Goal: Task Accomplishment & Management: Use online tool/utility

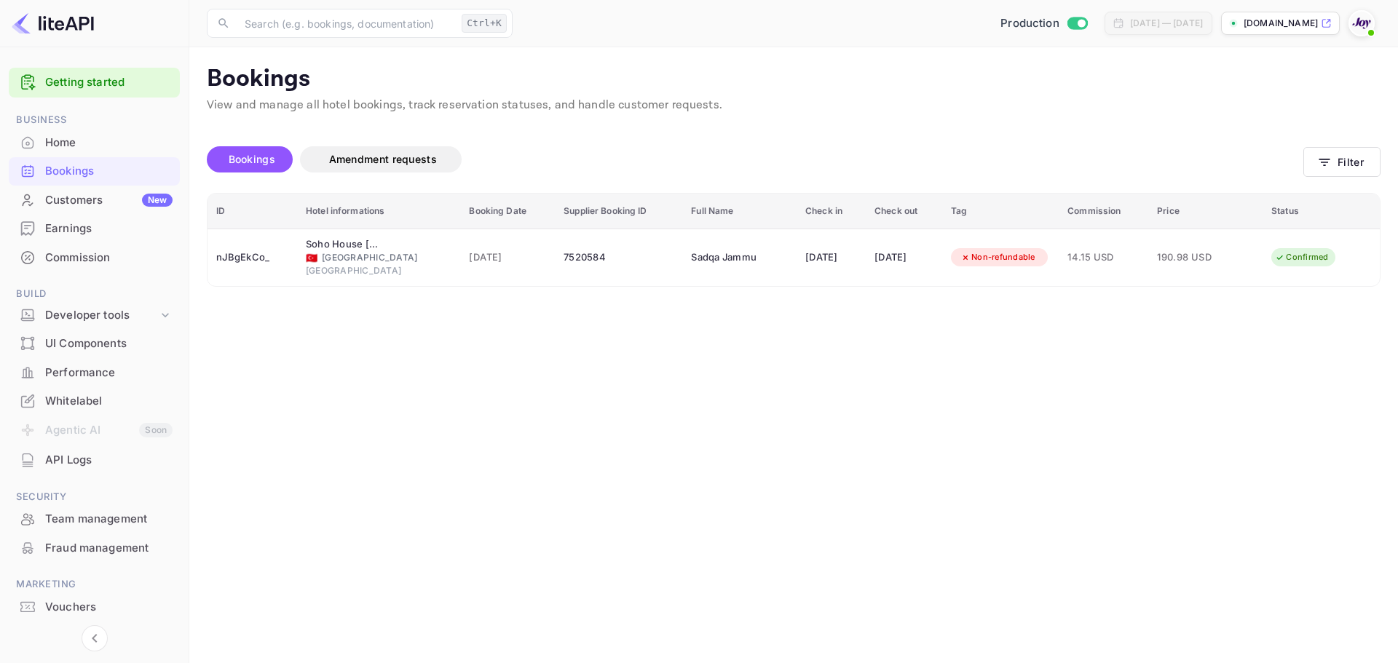
click at [859, 151] on div "Bookings Amendment requests" at bounding box center [755, 159] width 1097 height 26
click at [1326, 149] on button "Filter" at bounding box center [1341, 162] width 77 height 30
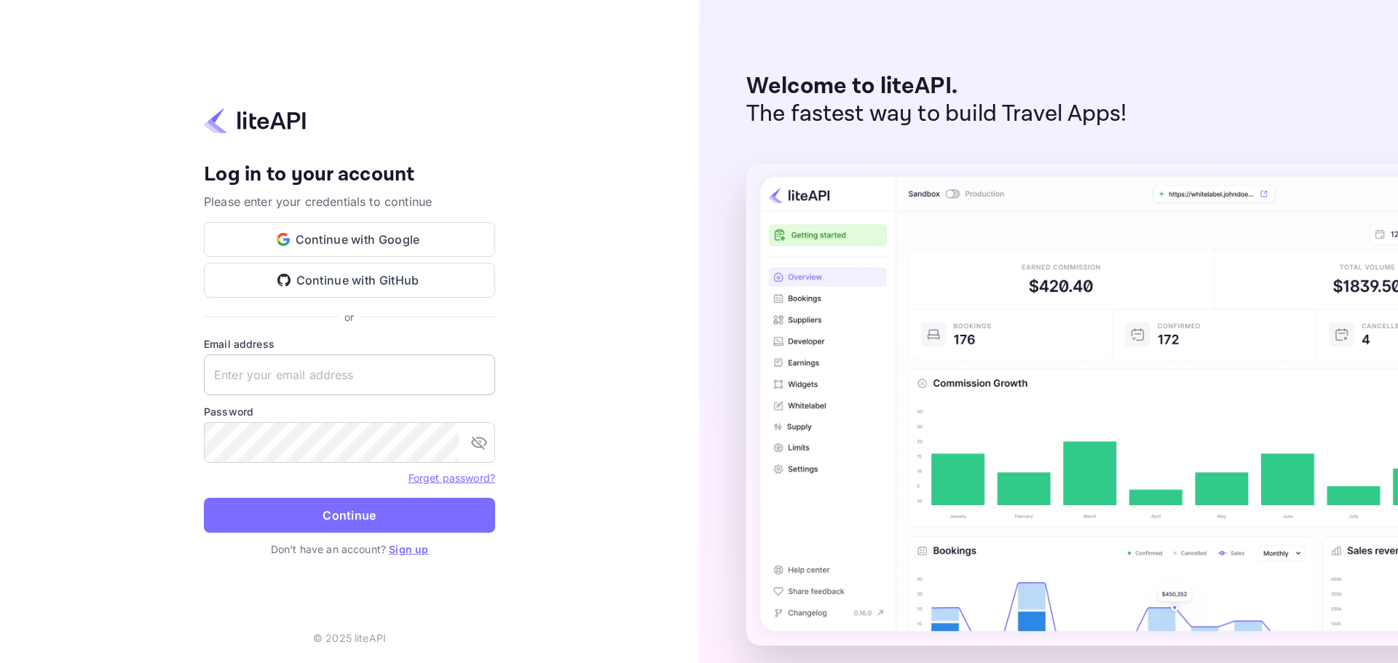
click at [352, 371] on input "text" at bounding box center [349, 375] width 291 height 41
paste input "services@withjoy.com"
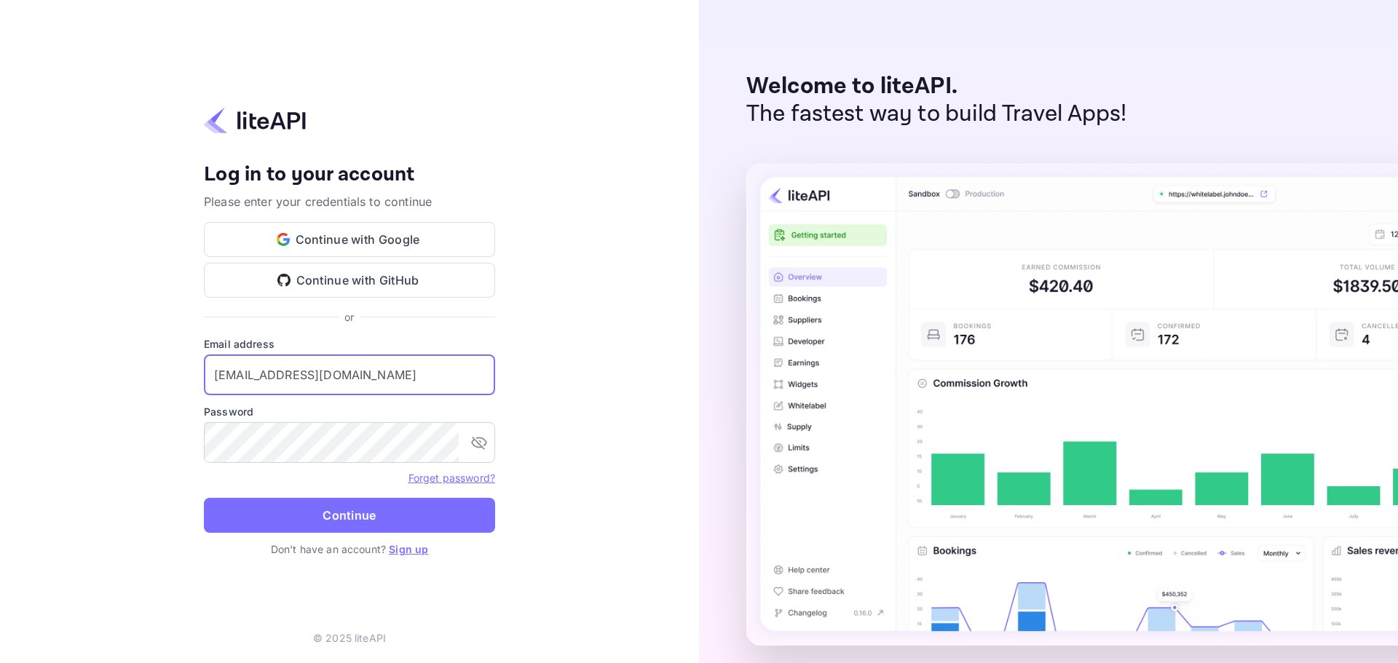
type input "services@withjoy.com"
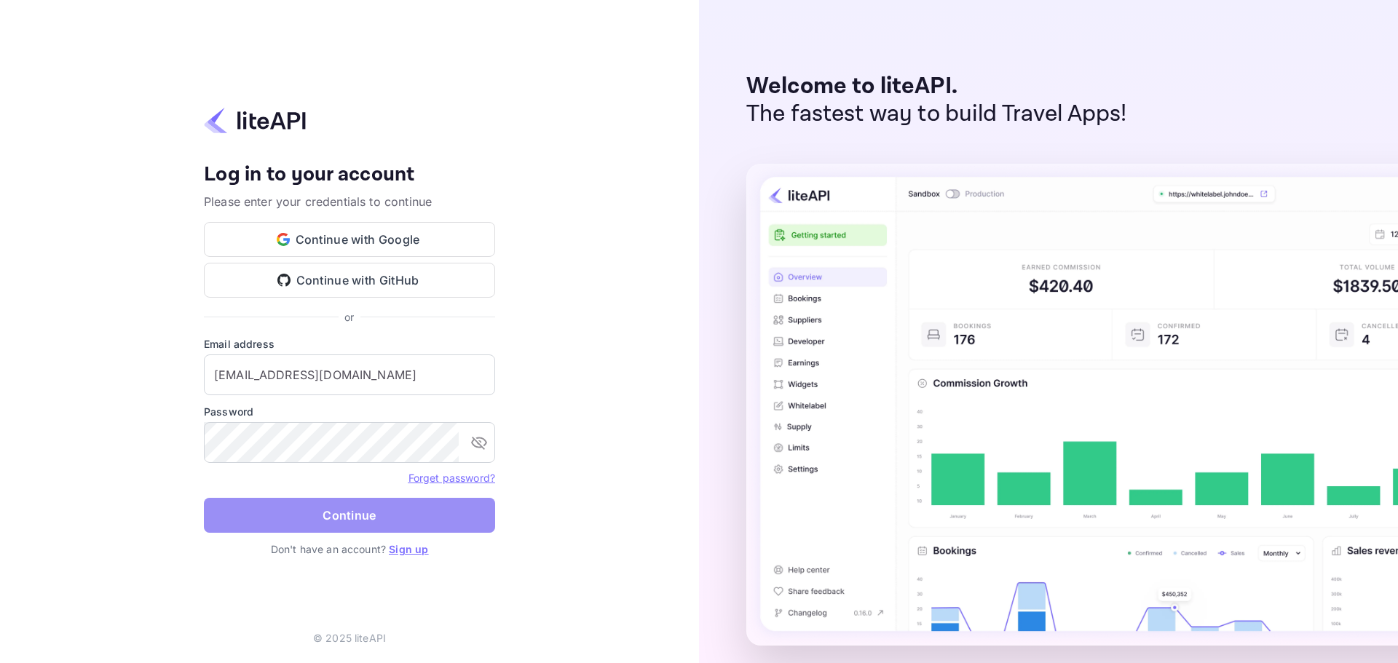
click at [347, 503] on button "Continue" at bounding box center [349, 515] width 291 height 35
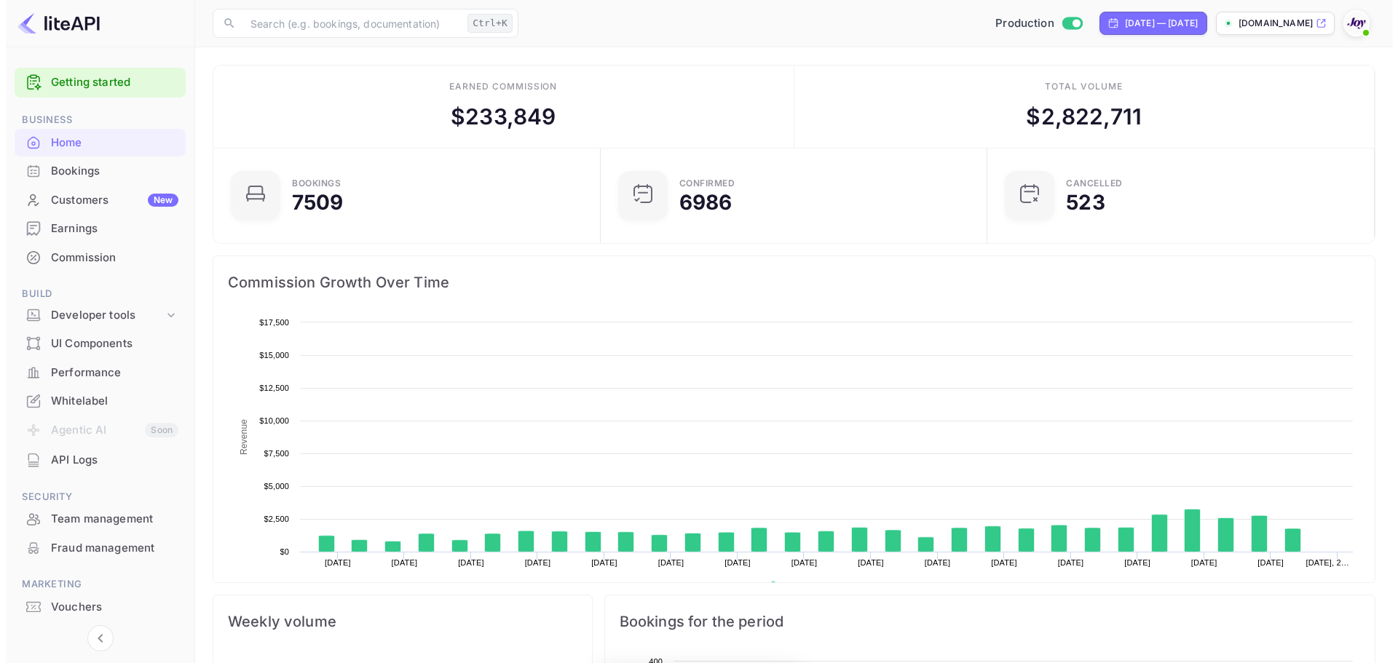
scroll to position [226, 367]
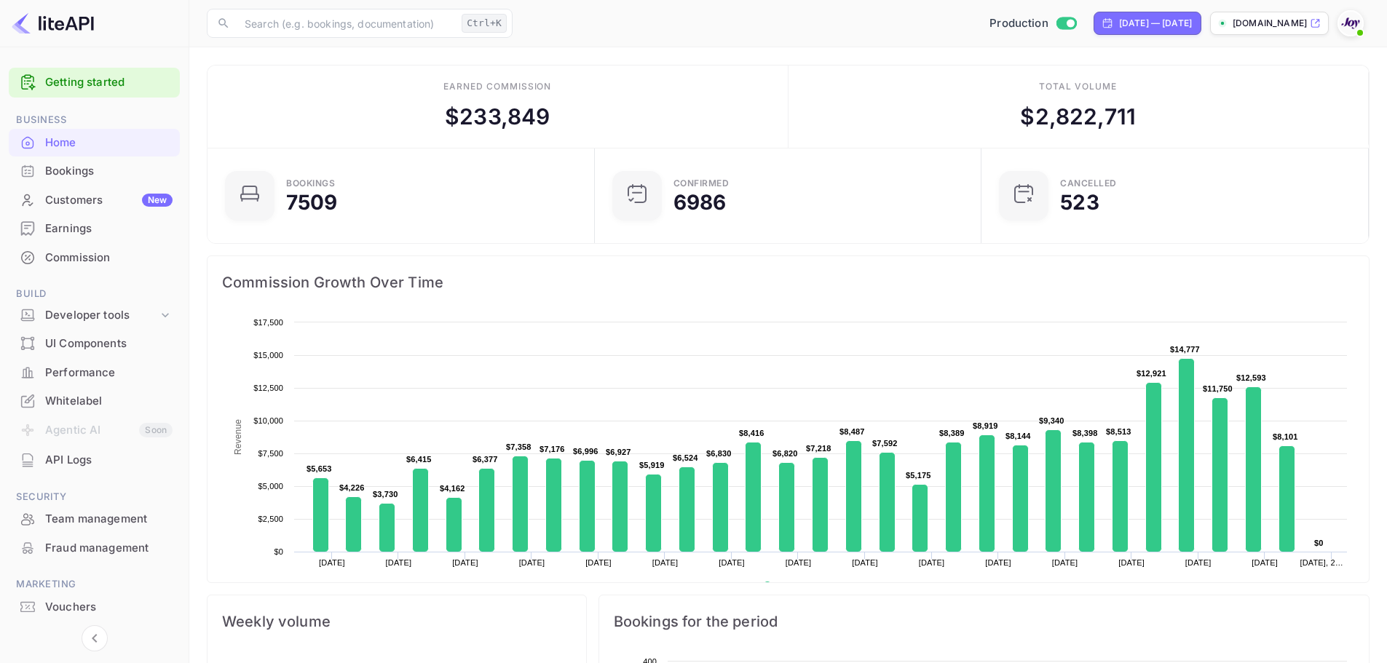
click at [74, 171] on div "Bookings" at bounding box center [108, 171] width 127 height 17
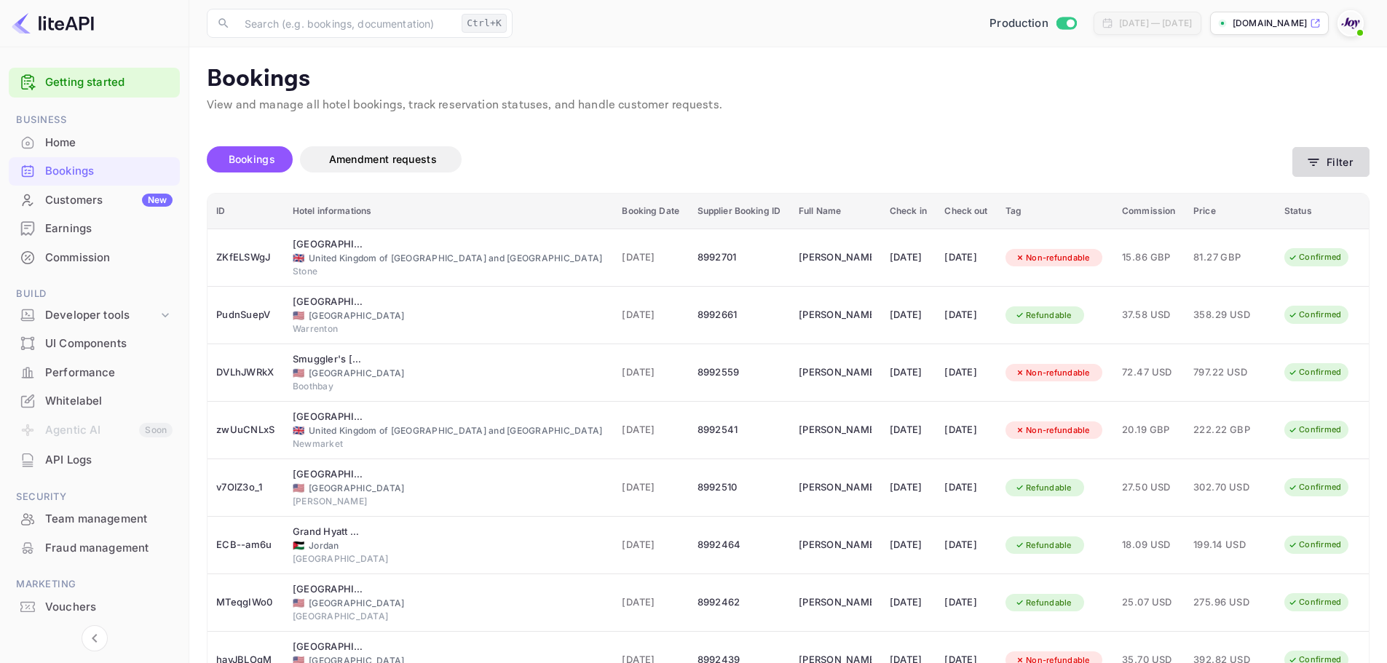
click at [1300, 163] on button "Filter" at bounding box center [1331, 162] width 77 height 30
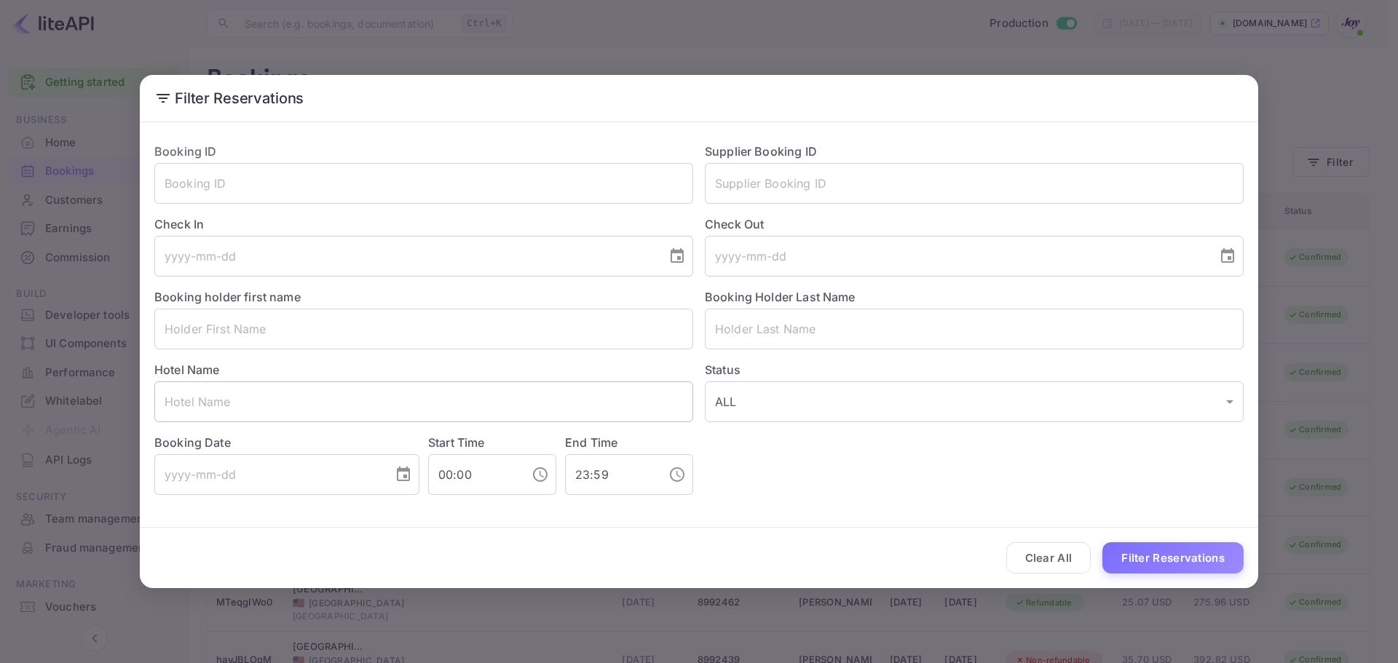
click at [395, 405] on input "text" at bounding box center [423, 402] width 539 height 41
paste input "Marriott Cancun"
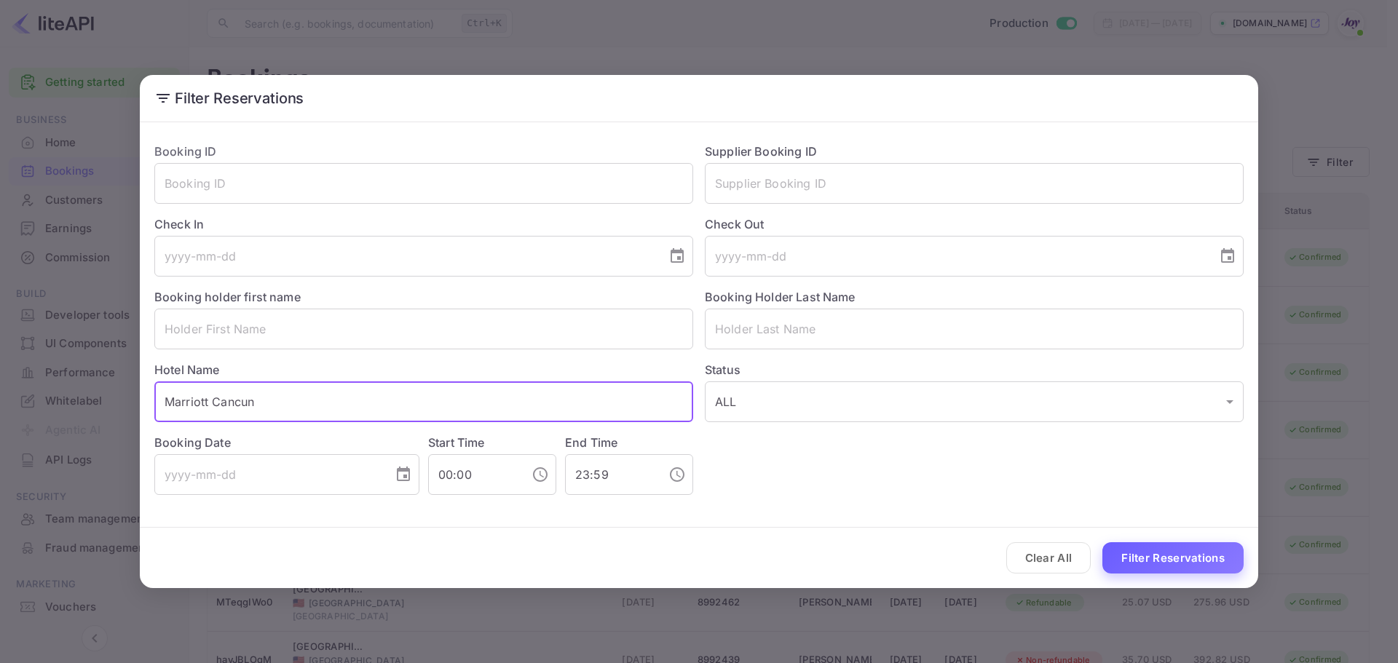
type input "Marriott Cancun"
click at [1139, 550] on button "Filter Reservations" at bounding box center [1172, 557] width 141 height 31
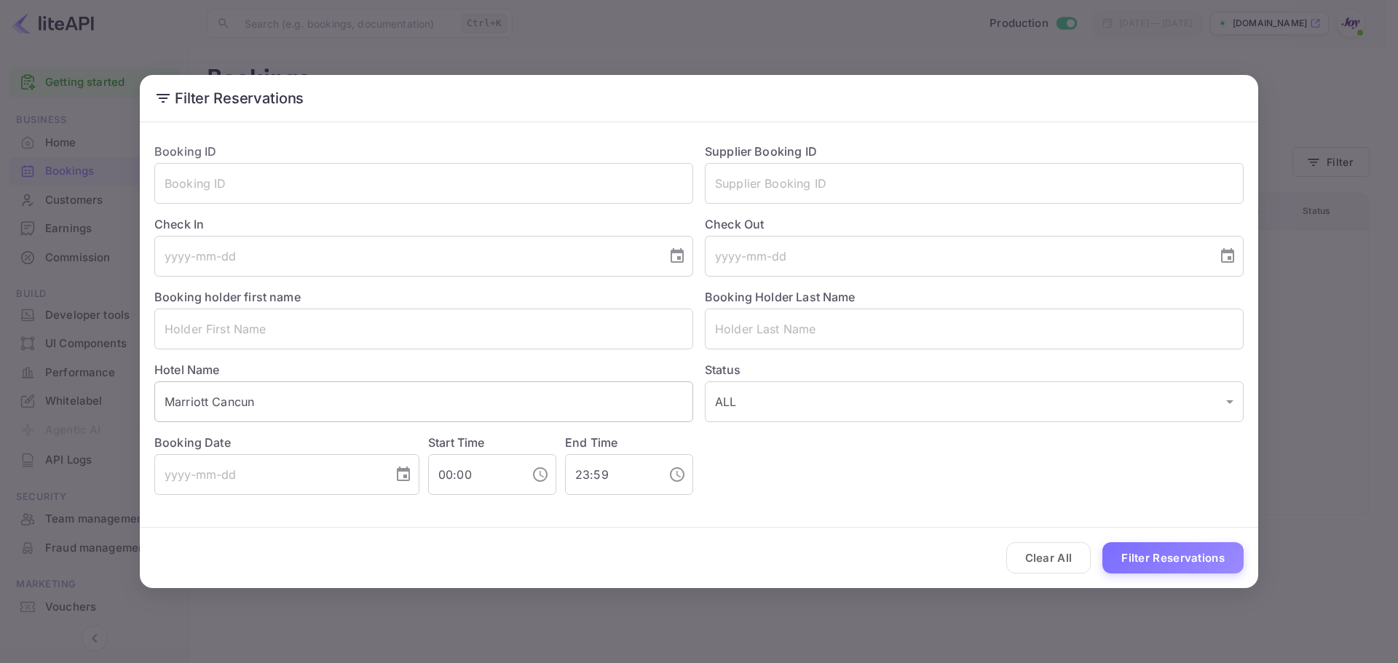
click at [340, 411] on input "Marriott Cancun" at bounding box center [423, 402] width 539 height 41
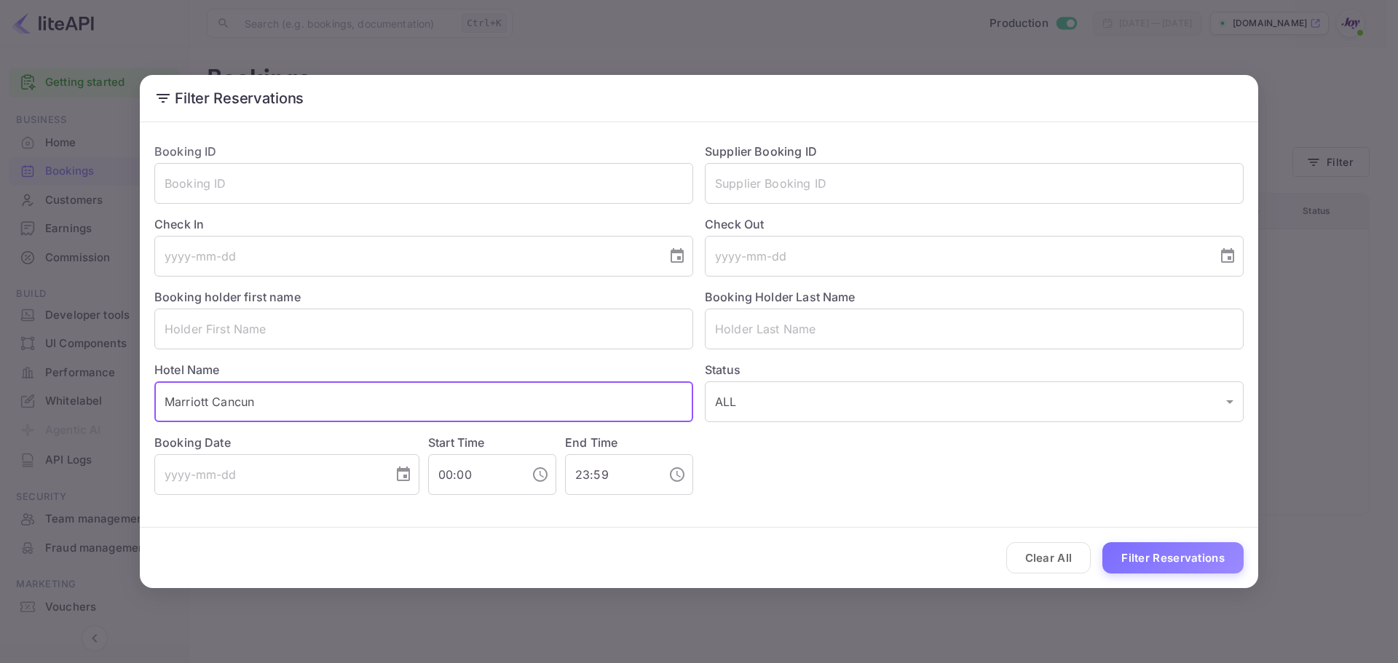
click at [335, 411] on input "Marriott Cancun" at bounding box center [423, 402] width 539 height 41
click at [339, 410] on input "Marriott Cancun" at bounding box center [423, 402] width 539 height 41
drag, startPoint x: 339, startPoint y: 410, endPoint x: 380, endPoint y: 395, distance: 44.0
click at [358, 402] on input "Marriott Cancun" at bounding box center [423, 402] width 539 height 41
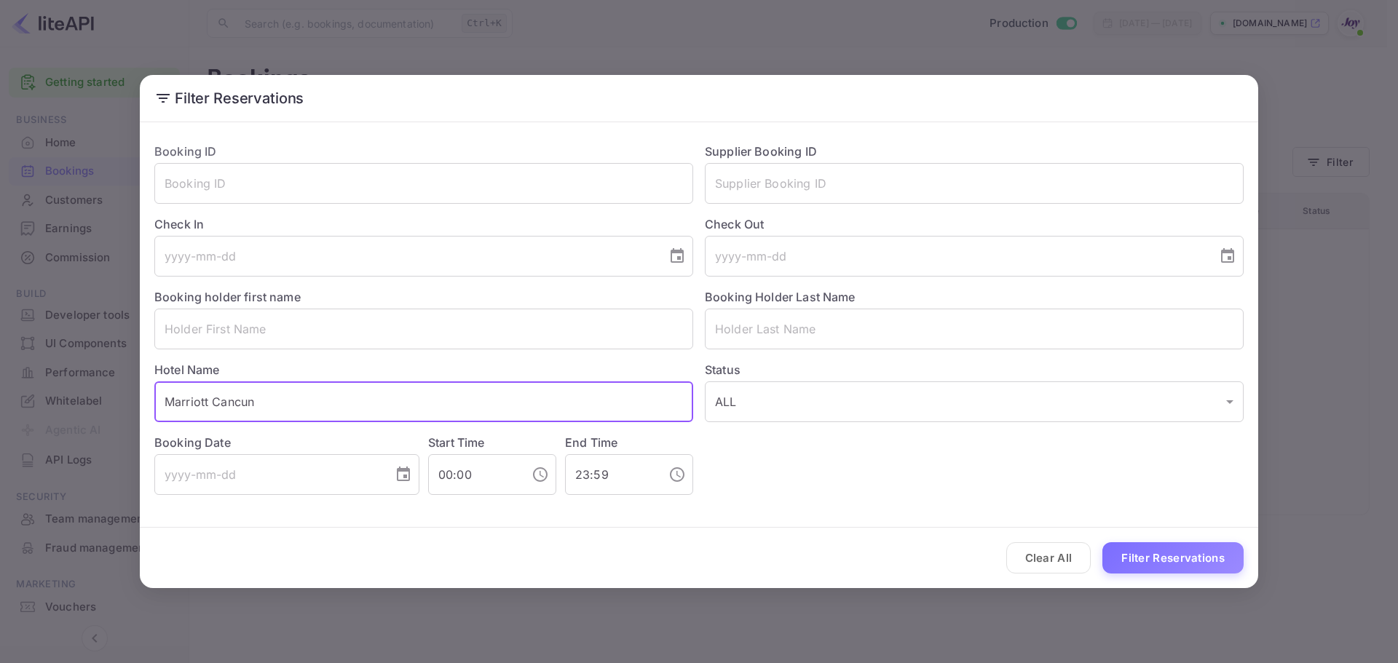
click at [380, 395] on input "Marriott Cancun" at bounding box center [423, 402] width 539 height 41
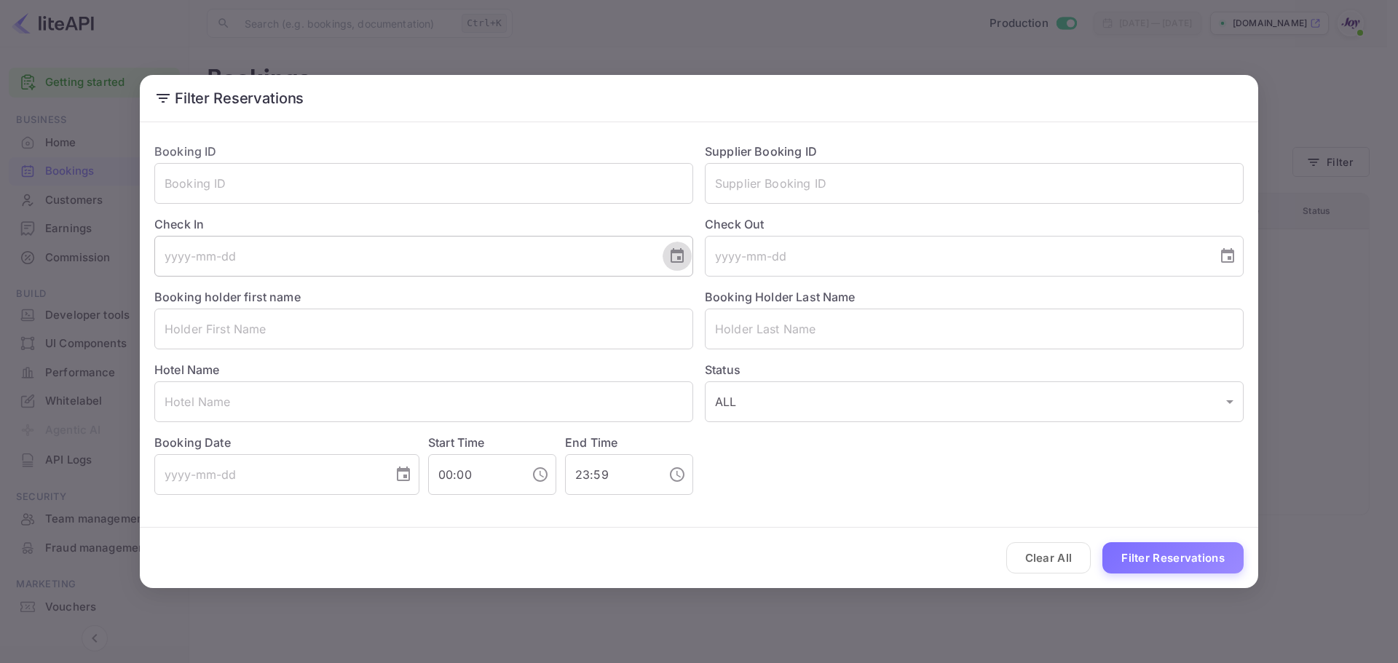
click at [684, 257] on icon "Choose date" at bounding box center [676, 256] width 17 height 17
click at [501, 301] on icon "Next month" at bounding box center [501, 299] width 5 height 9
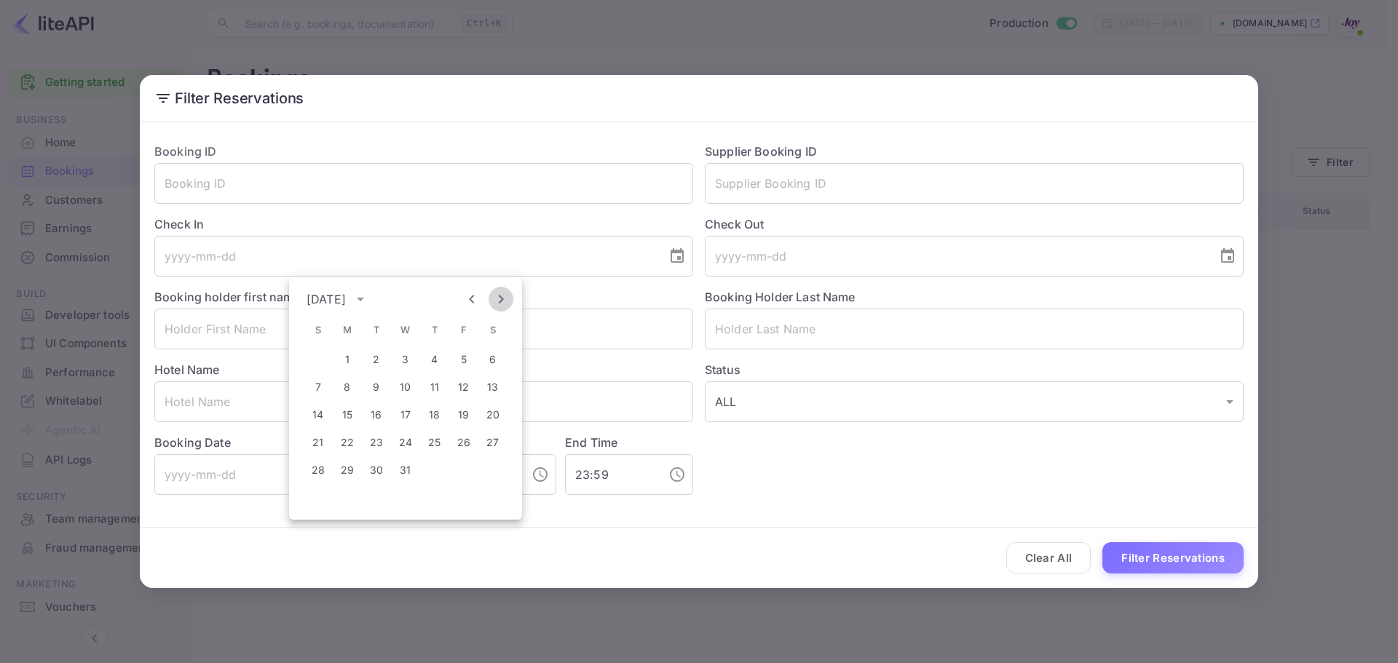
click at [501, 301] on icon "Next month" at bounding box center [501, 299] width 5 height 9
click at [339, 382] on button "9" at bounding box center [347, 387] width 26 height 26
type input "2026-03-09"
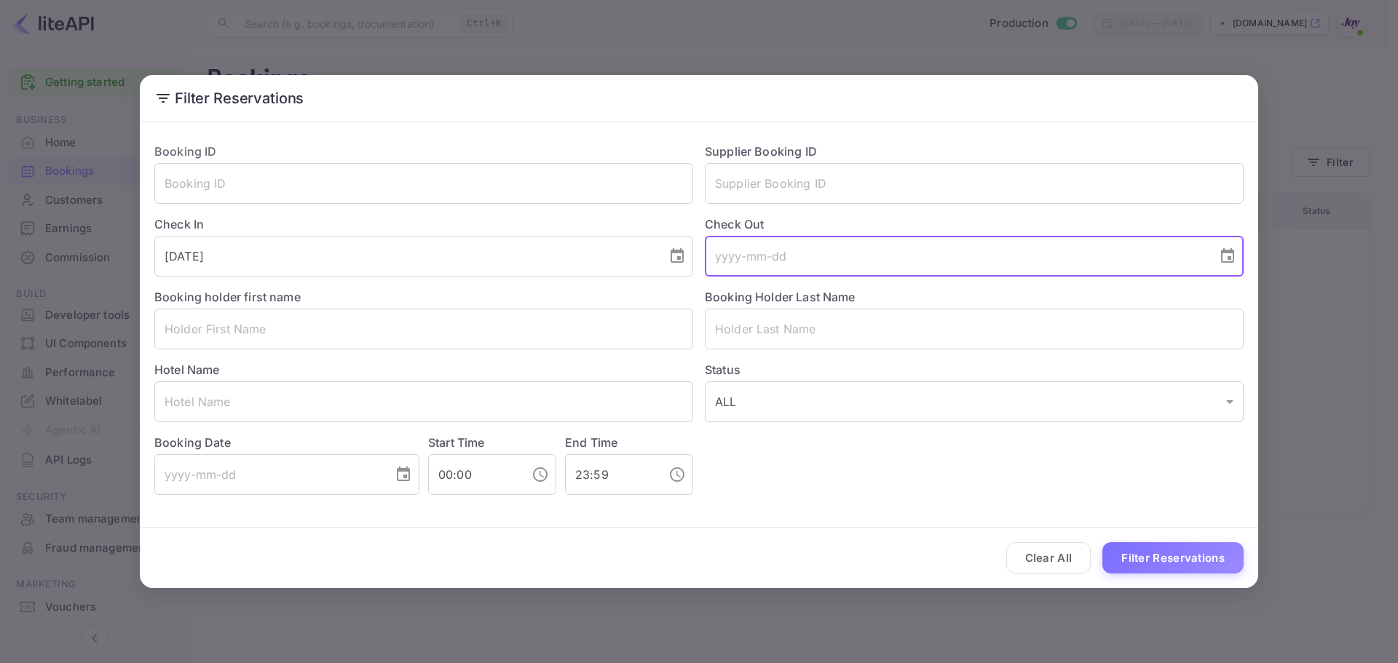
click at [952, 259] on input "tel" at bounding box center [956, 256] width 502 height 41
click at [1238, 259] on button "Choose date" at bounding box center [1227, 256] width 29 height 29
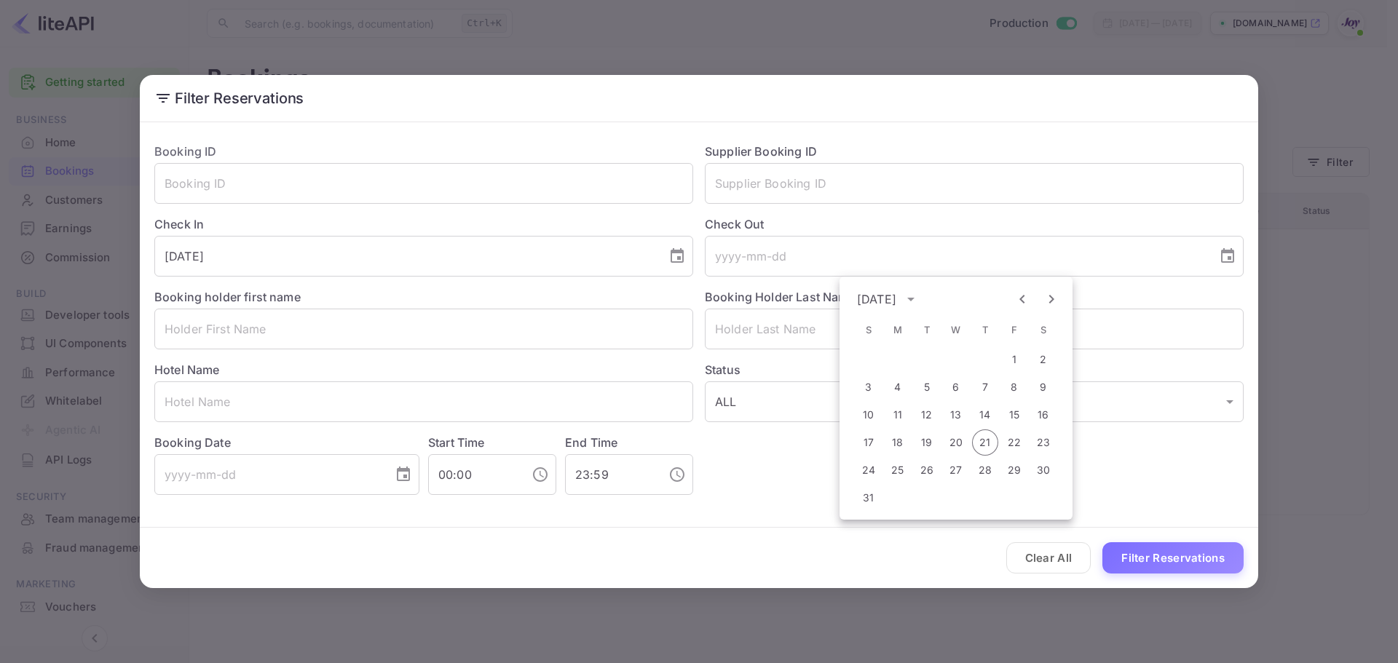
click at [1044, 309] on button "Next month" at bounding box center [1051, 299] width 25 height 25
click at [1038, 309] on div at bounding box center [1037, 299] width 9 height 25
click at [1040, 309] on div at bounding box center [1037, 299] width 9 height 25
click at [1043, 309] on div at bounding box center [1037, 299] width 54 height 25
drag, startPoint x: 1043, startPoint y: 309, endPoint x: 1049, endPoint y: 305, distance: 7.5
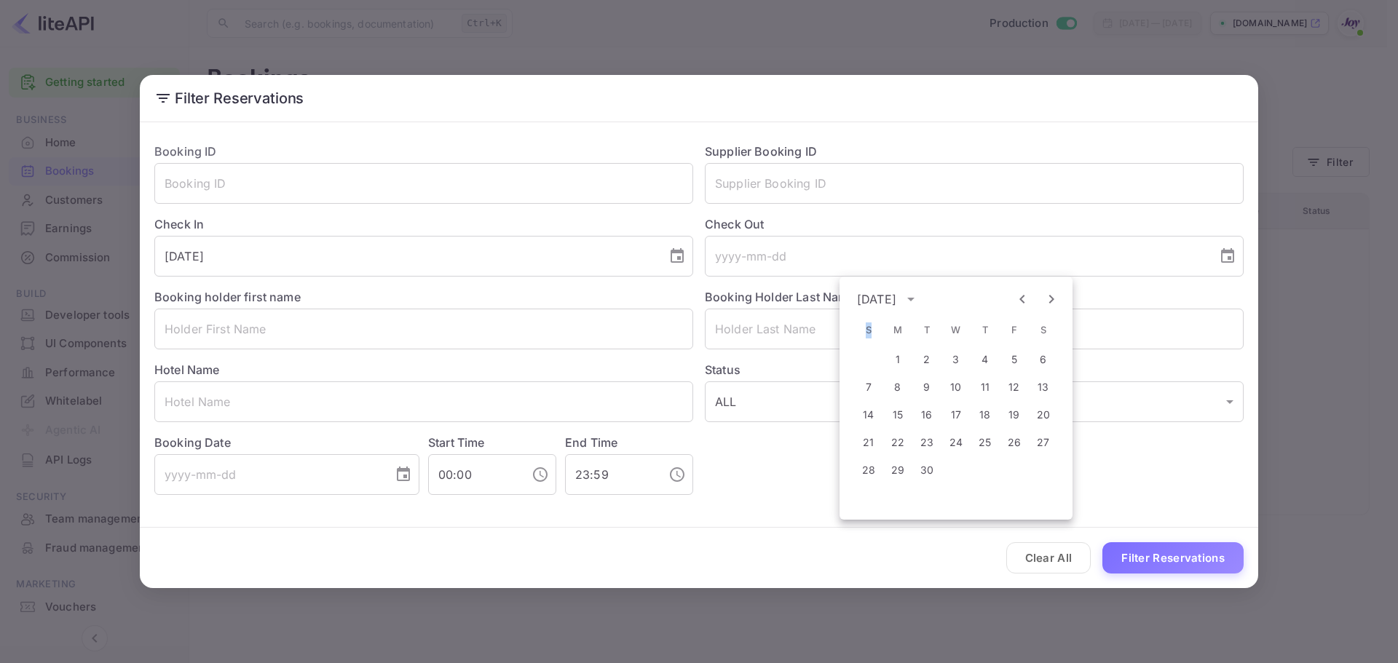
click at [1044, 308] on div at bounding box center [1037, 299] width 54 height 25
click at [1049, 305] on icon "Next month" at bounding box center [1051, 299] width 17 height 17
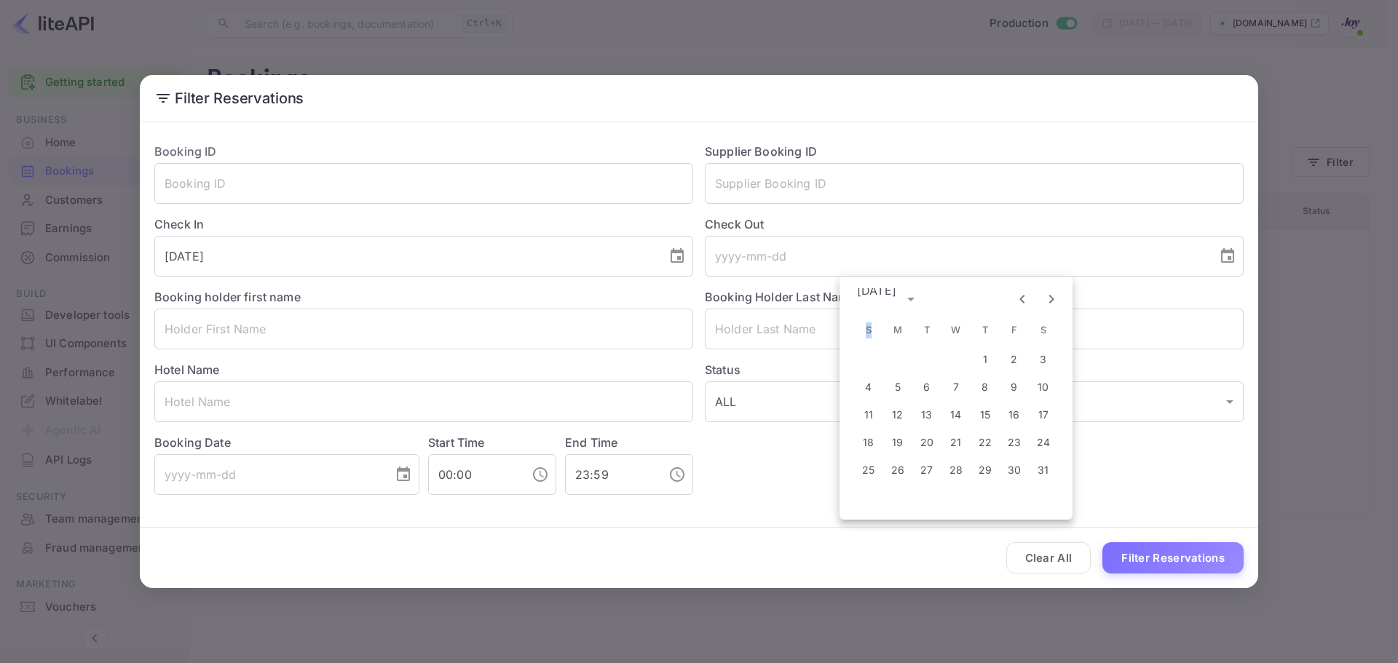
click at [1049, 305] on icon "Next month" at bounding box center [1051, 299] width 17 height 17
click at [1049, 304] on icon "Next month" at bounding box center [1051, 299] width 17 height 17
click at [901, 420] on button "16" at bounding box center [898, 415] width 26 height 26
type input "2026-03-16"
drag, startPoint x: 845, startPoint y: 489, endPoint x: 863, endPoint y: 490, distance: 17.5
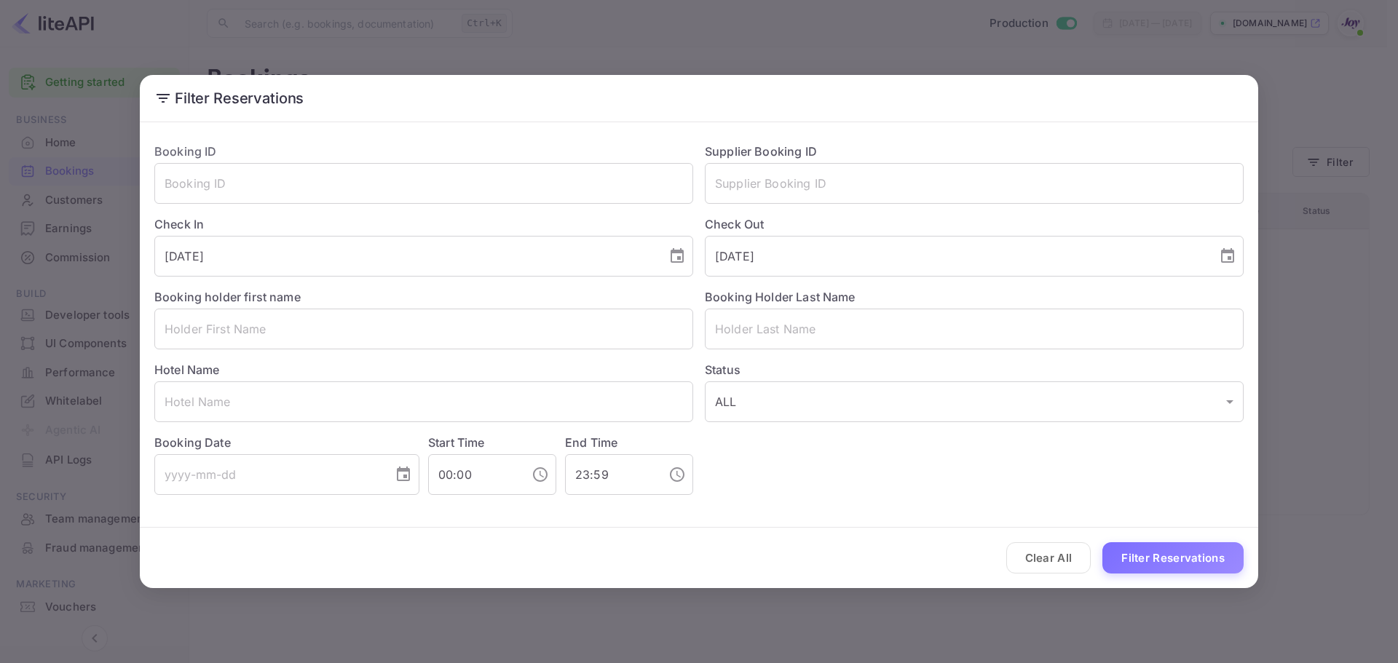
click at [847, 489] on div "Booking ID ​ Supplier Booking ID ​ Check In 2026-03-09 ​ Check Out 2026-03-16 ​…" at bounding box center [693, 313] width 1101 height 364
click at [1148, 561] on button "Filter Reservations" at bounding box center [1172, 557] width 141 height 31
click at [275, 316] on input "text" at bounding box center [423, 329] width 539 height 41
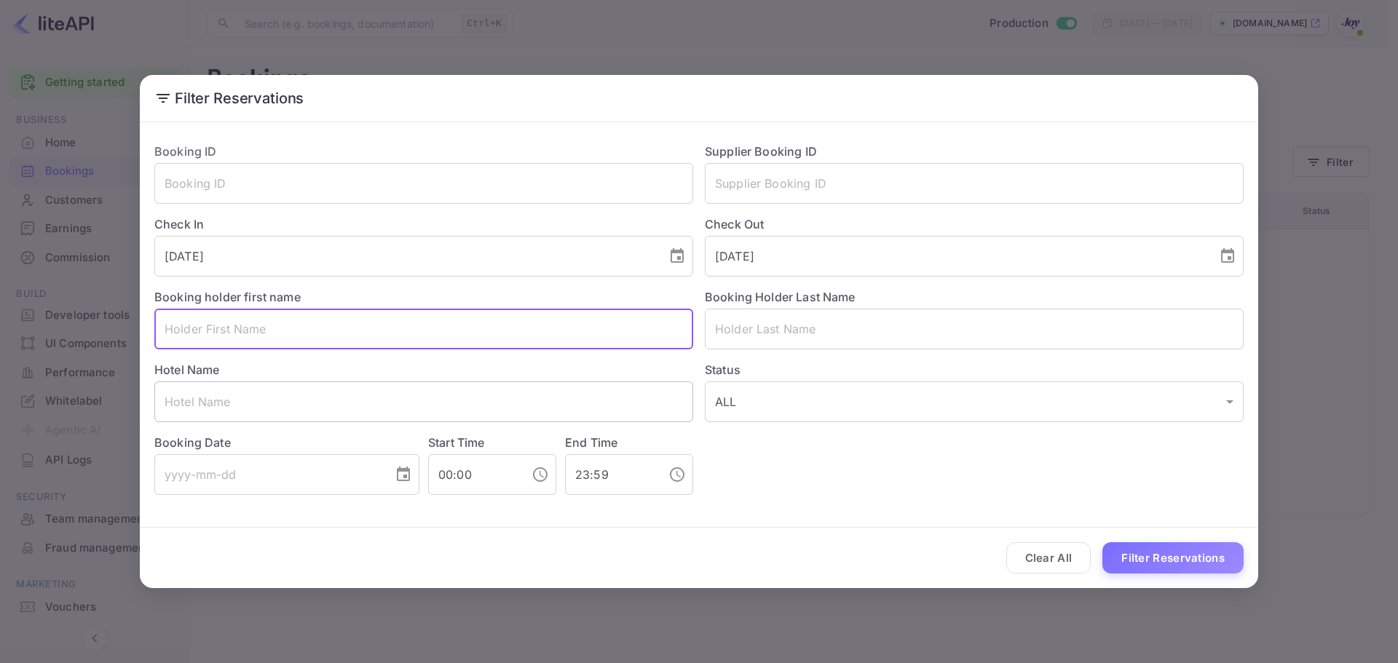
click at [331, 409] on input "text" at bounding box center [423, 402] width 539 height 41
